Goal: Information Seeking & Learning: Learn about a topic

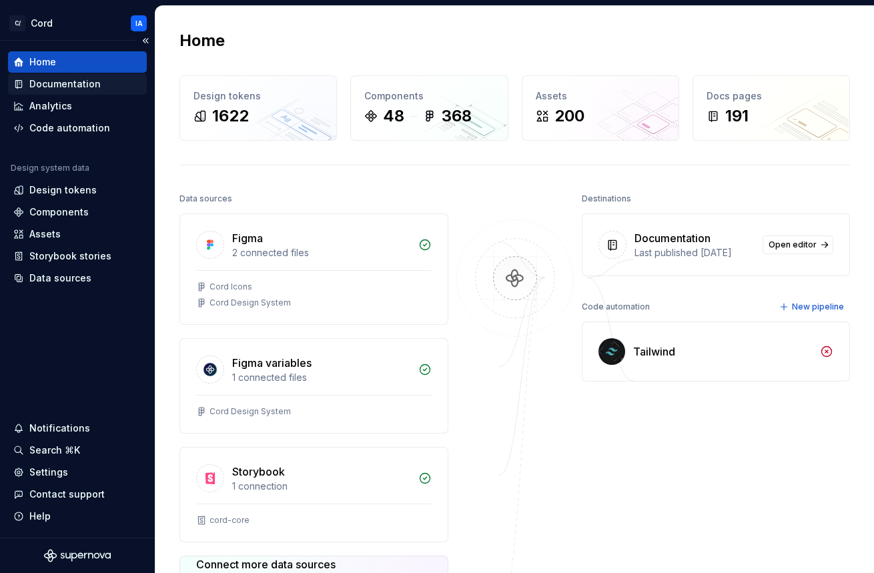
click at [54, 79] on div "Documentation" at bounding box center [64, 83] width 71 height 13
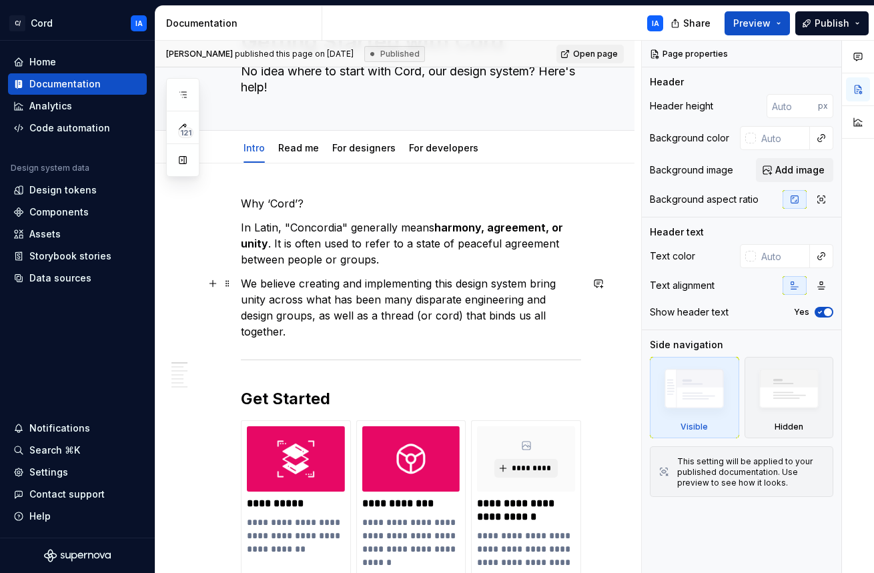
scroll to position [101, 0]
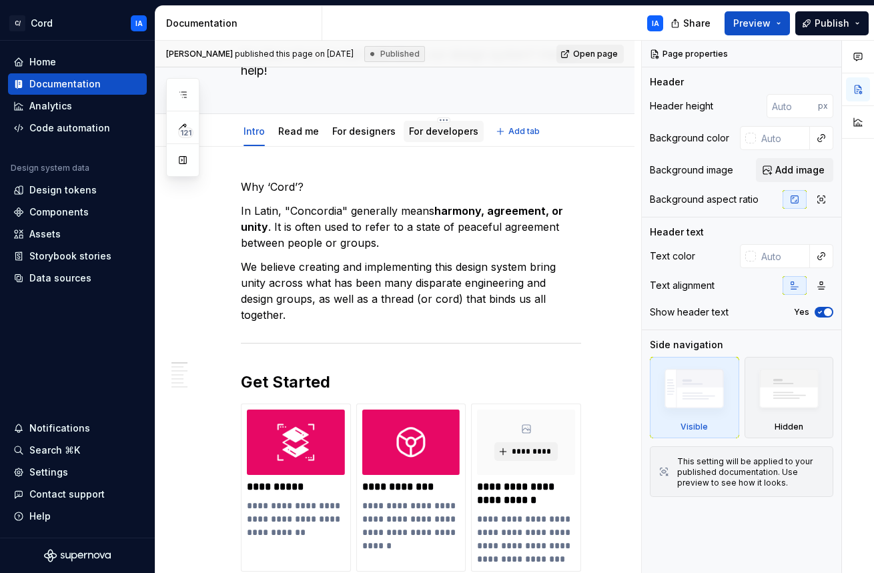
click at [444, 137] on div "For developers" at bounding box center [443, 131] width 69 height 13
click at [773, 22] on button "Preview" at bounding box center [757, 23] width 65 height 24
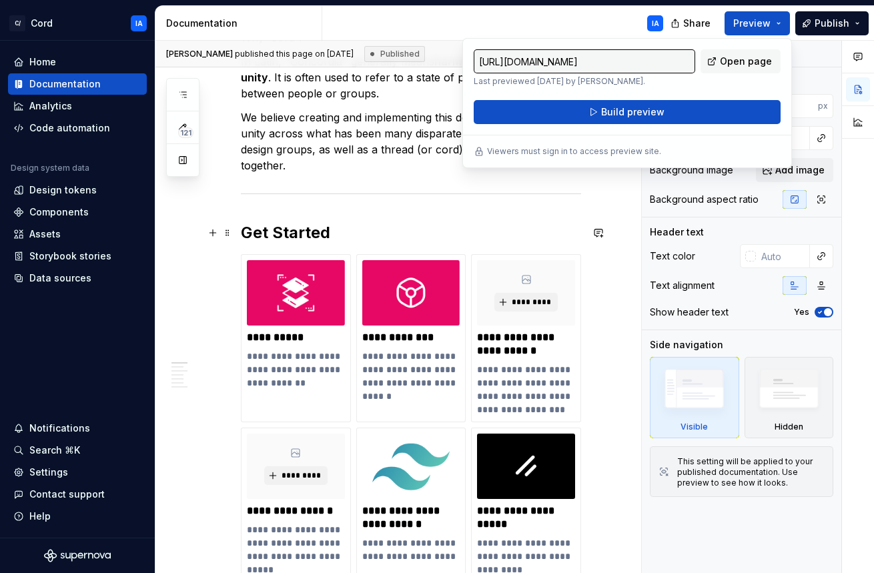
scroll to position [0, 0]
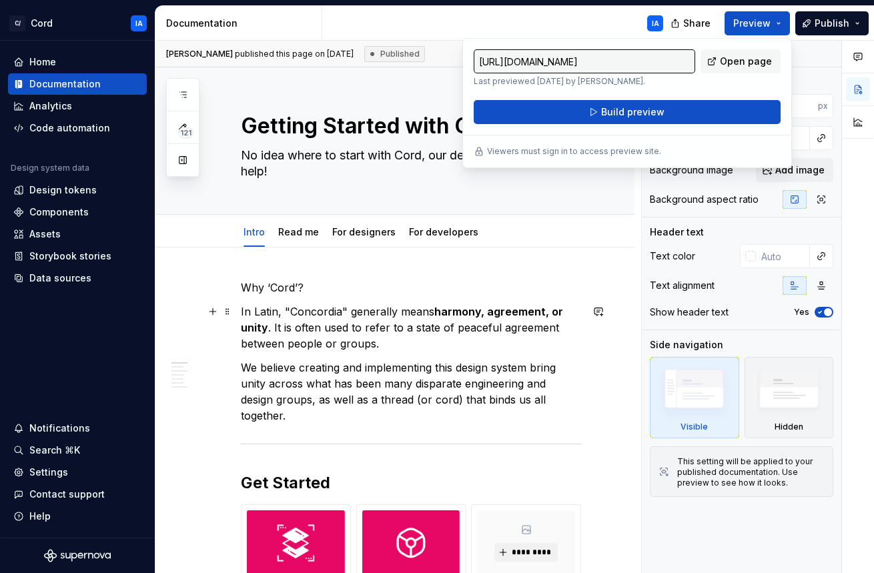
click at [432, 314] on p "In Latin, "Concordia" generally means harmony, agreement, or unity . It is ofte…" at bounding box center [411, 328] width 340 height 48
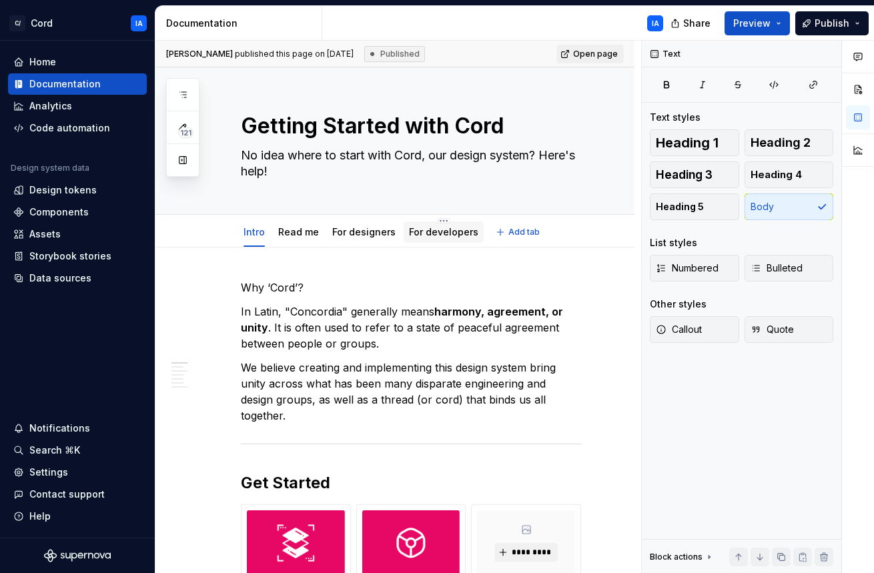
click at [440, 234] on link "For developers" at bounding box center [443, 231] width 69 height 11
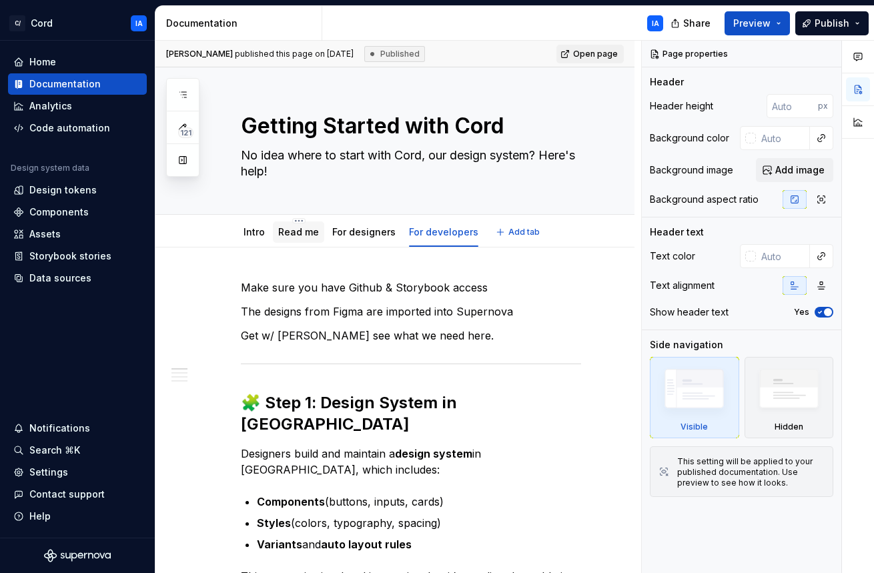
click at [297, 235] on link "Read me" at bounding box center [298, 231] width 41 height 11
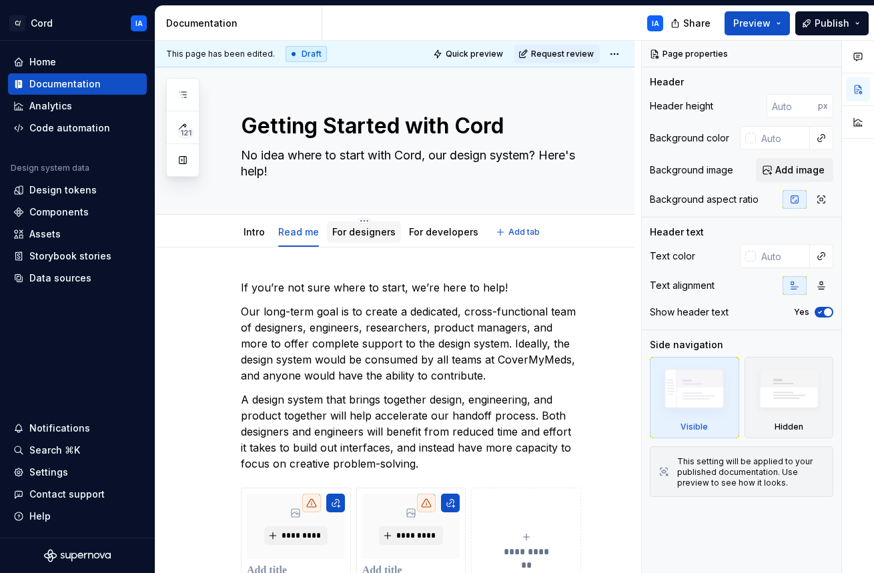
click at [357, 234] on link "For designers" at bounding box center [363, 231] width 63 height 11
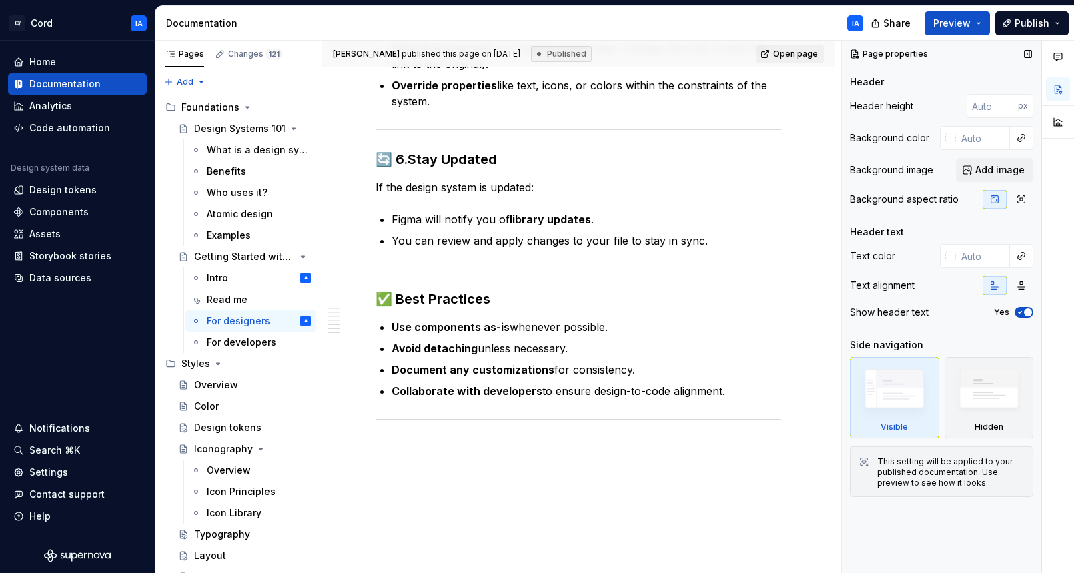
scroll to position [1131, 0]
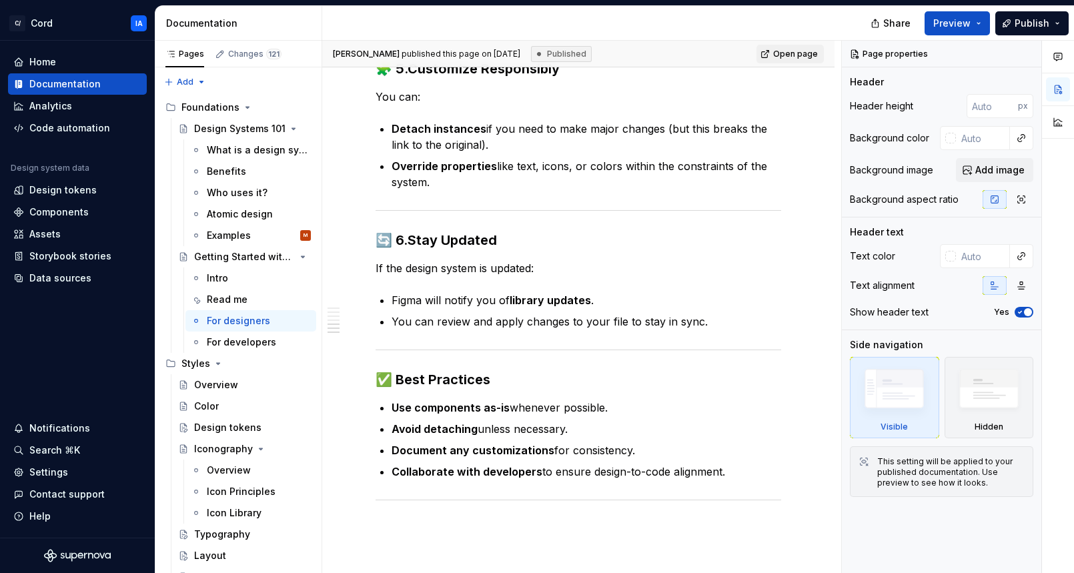
type textarea "*"
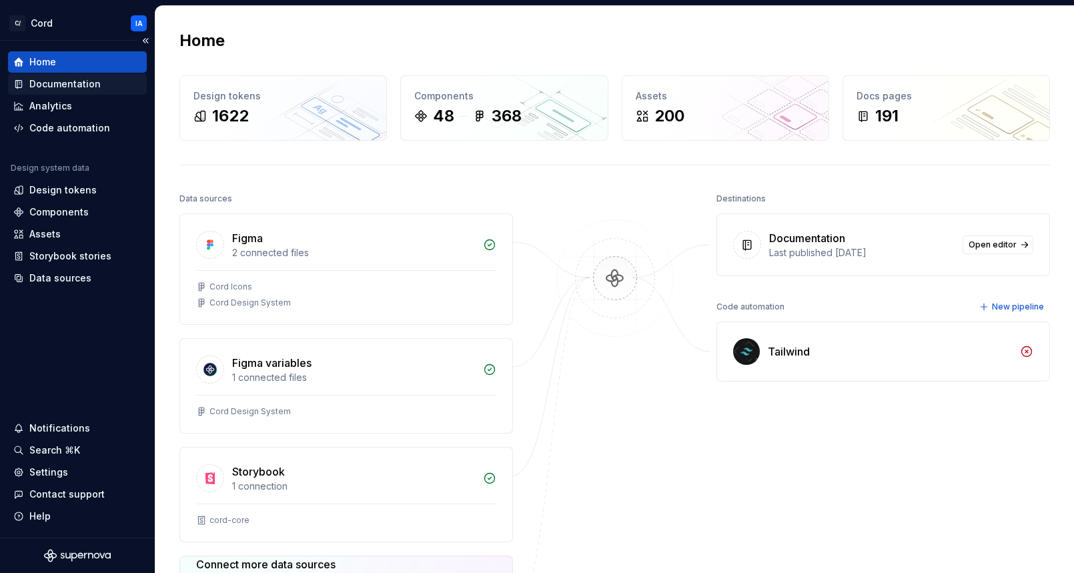
click at [55, 82] on div "Documentation" at bounding box center [64, 83] width 71 height 13
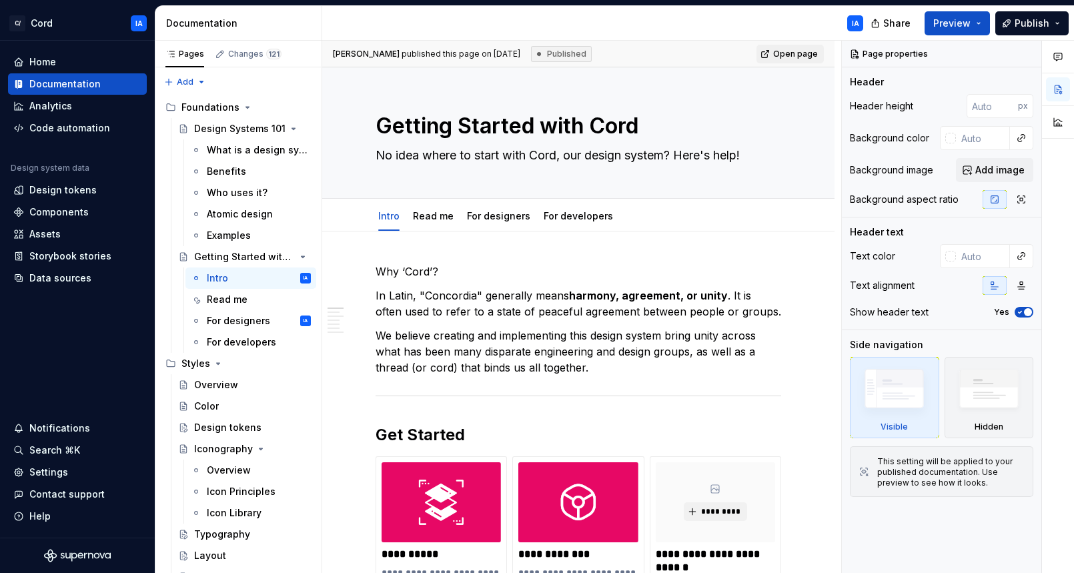
type textarea "*"
